Goal: Task Accomplishment & Management: Use online tool/utility

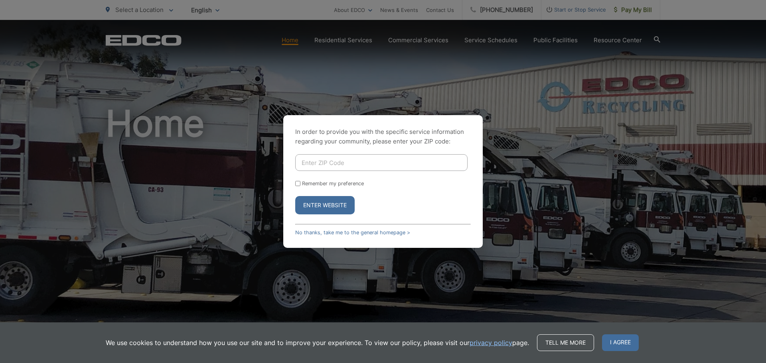
click at [329, 163] on input "Enter ZIP Code" at bounding box center [381, 162] width 172 height 17
type input "92021"
click at [328, 204] on button "Enter Website" at bounding box center [324, 205] width 59 height 18
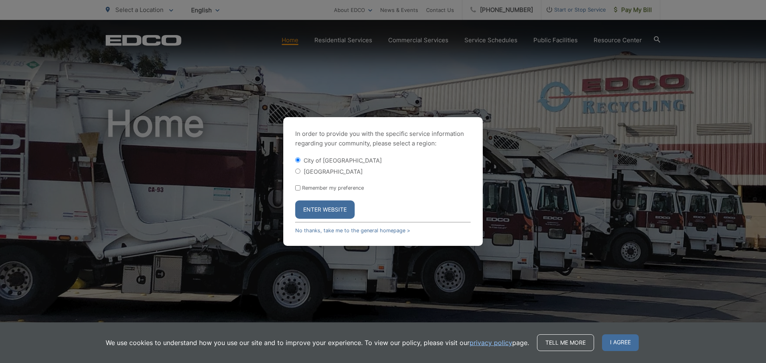
click at [329, 209] on button "Enter Website" at bounding box center [324, 210] width 59 height 18
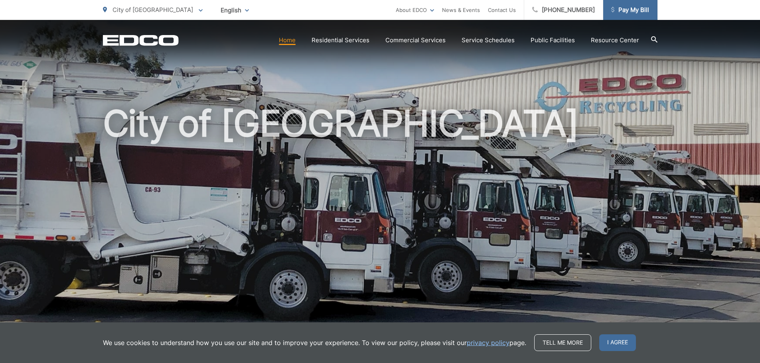
click at [632, 14] on span "Pay My Bill" at bounding box center [630, 10] width 38 height 10
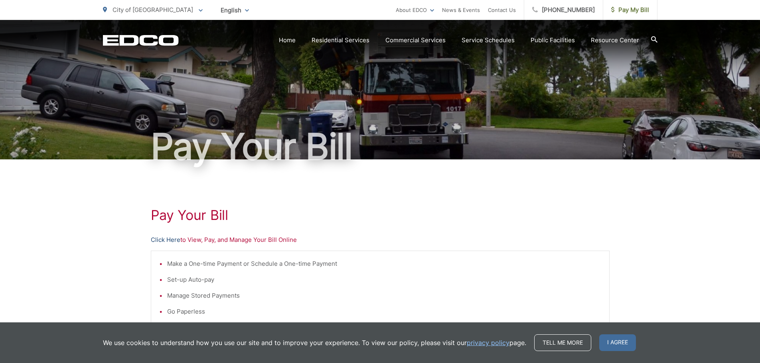
click at [169, 240] on link "Click Here" at bounding box center [166, 240] width 30 height 10
